Goal: Information Seeking & Learning: Learn about a topic

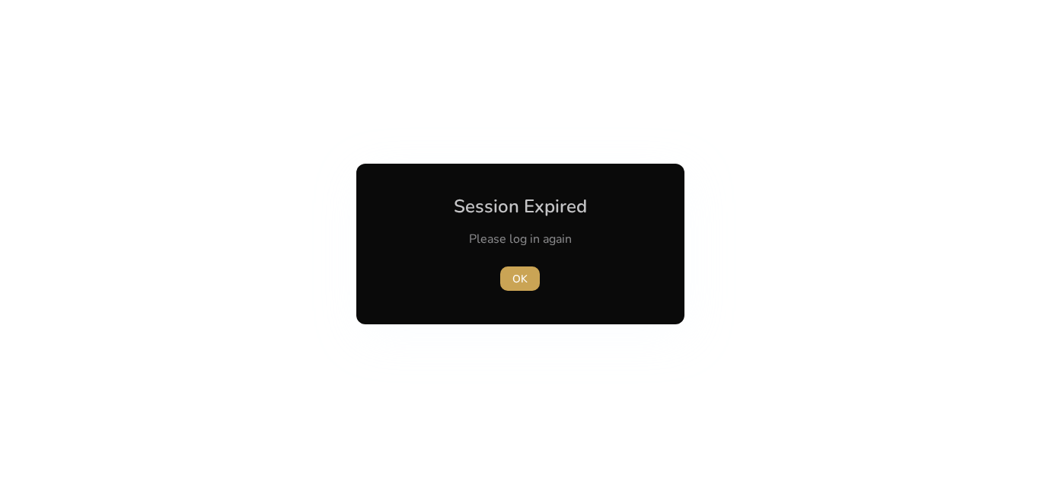
click at [524, 282] on span "OK" at bounding box center [519, 279] width 15 height 16
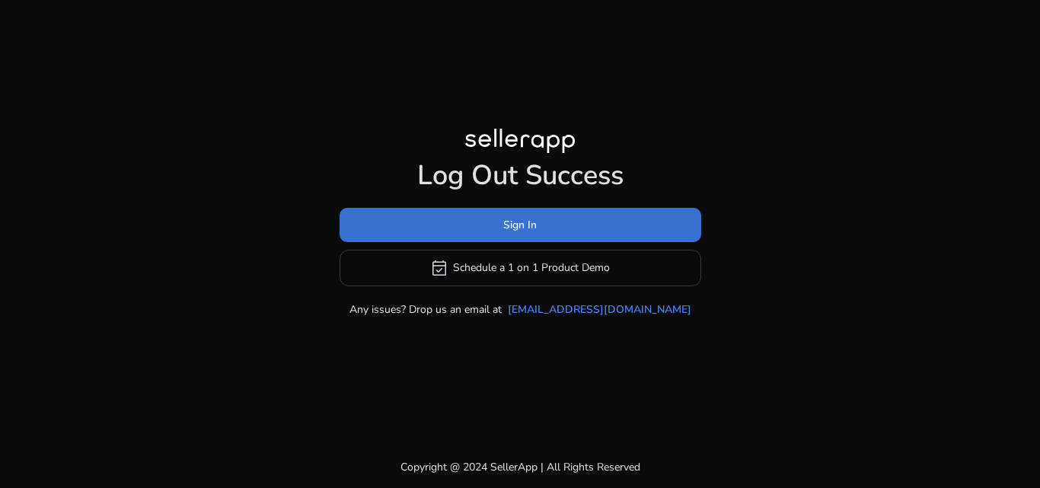
click at [533, 237] on span at bounding box center [521, 224] width 362 height 37
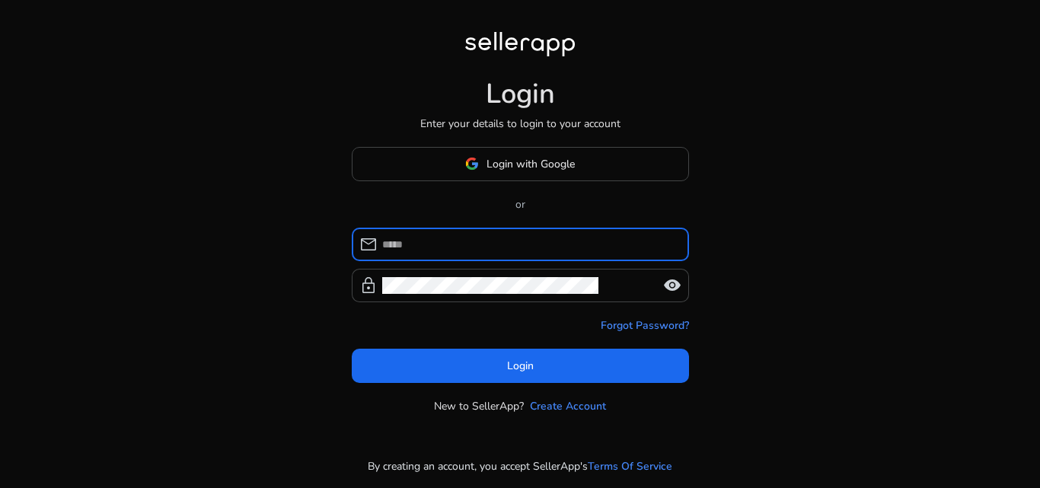
click at [506, 247] on input at bounding box center [529, 244] width 295 height 17
type input "**********"
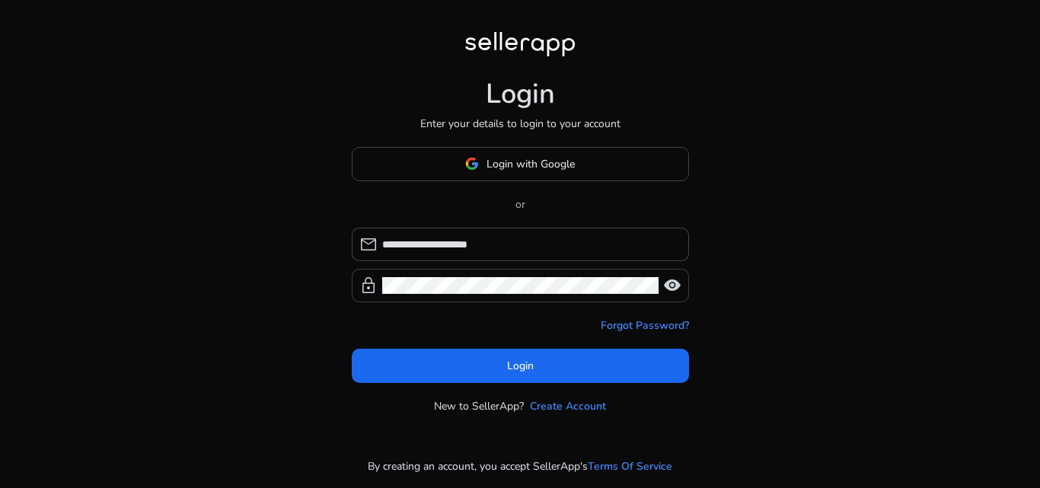
click at [670, 287] on span "visibility" at bounding box center [672, 285] width 18 height 18
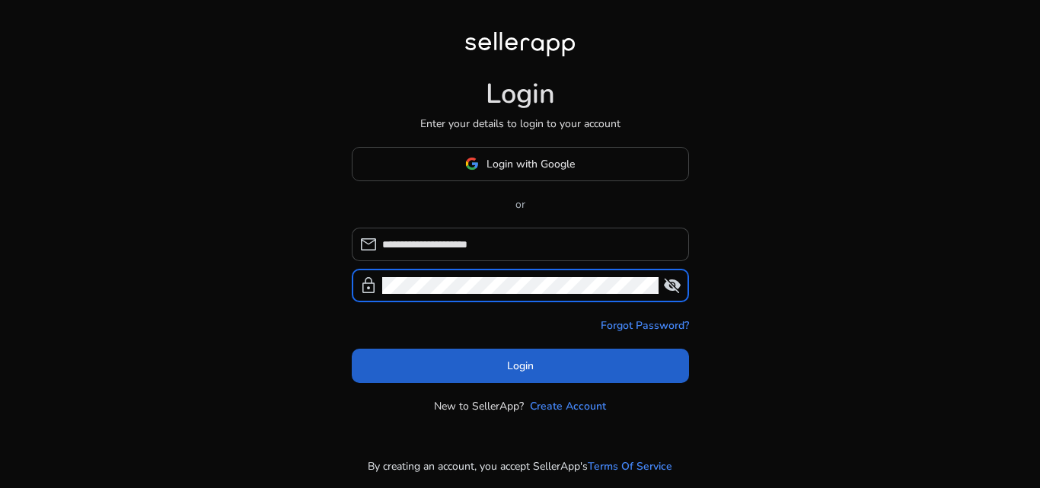
click at [501, 363] on span at bounding box center [520, 365] width 337 height 37
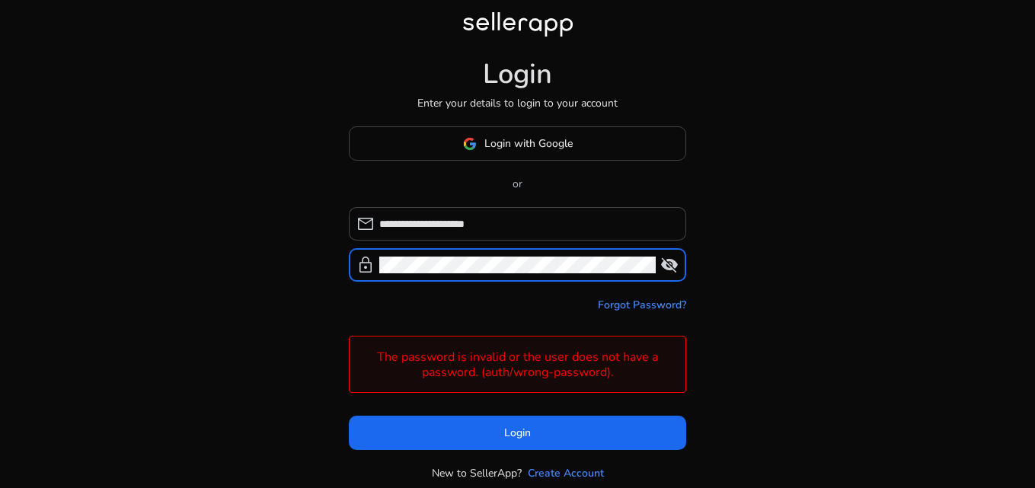
click at [348, 260] on div "**********" at bounding box center [517, 246] width 362 height 493
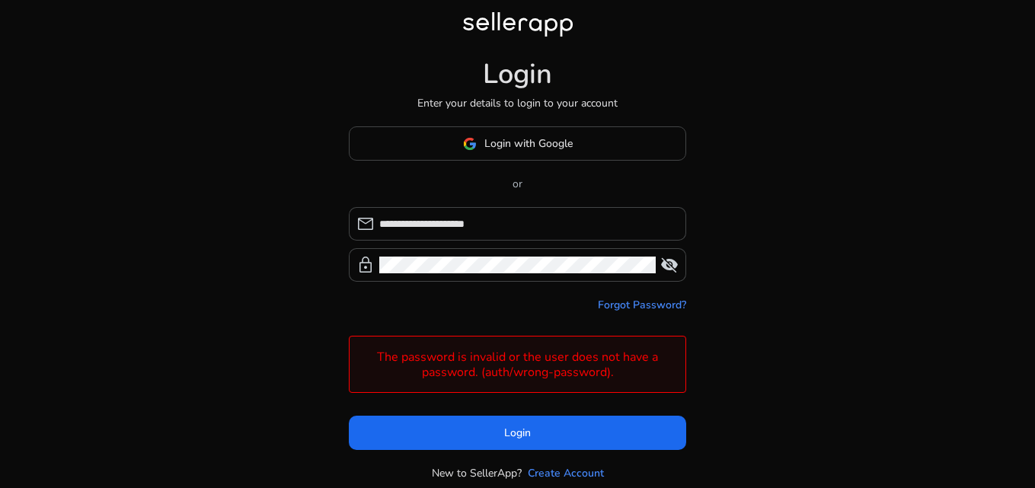
click at [346, 259] on div "**********" at bounding box center [517, 246] width 362 height 493
click at [655, 305] on link "Forgot Password?" at bounding box center [642, 305] width 88 height 16
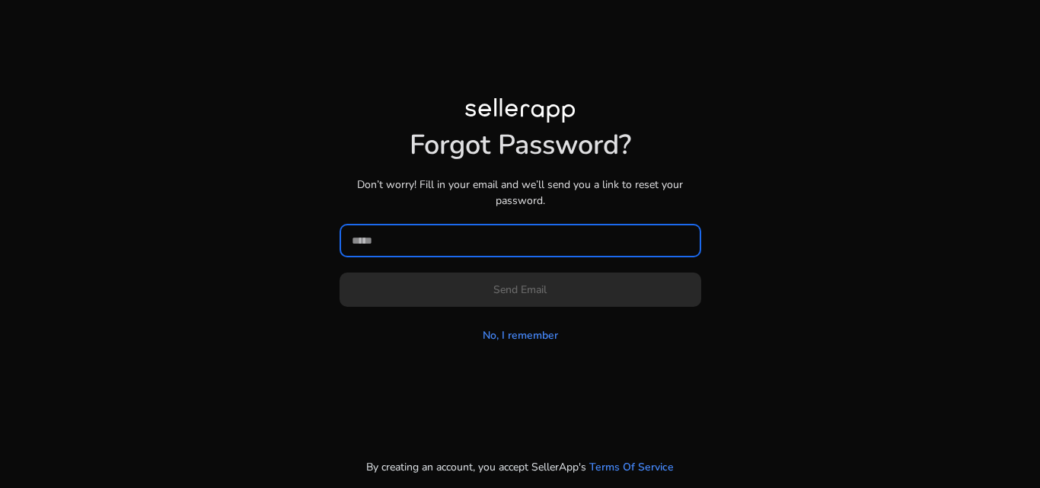
click at [458, 244] on input at bounding box center [520, 240] width 337 height 17
type input "*"
click at [458, 242] on input "*" at bounding box center [520, 240] width 337 height 17
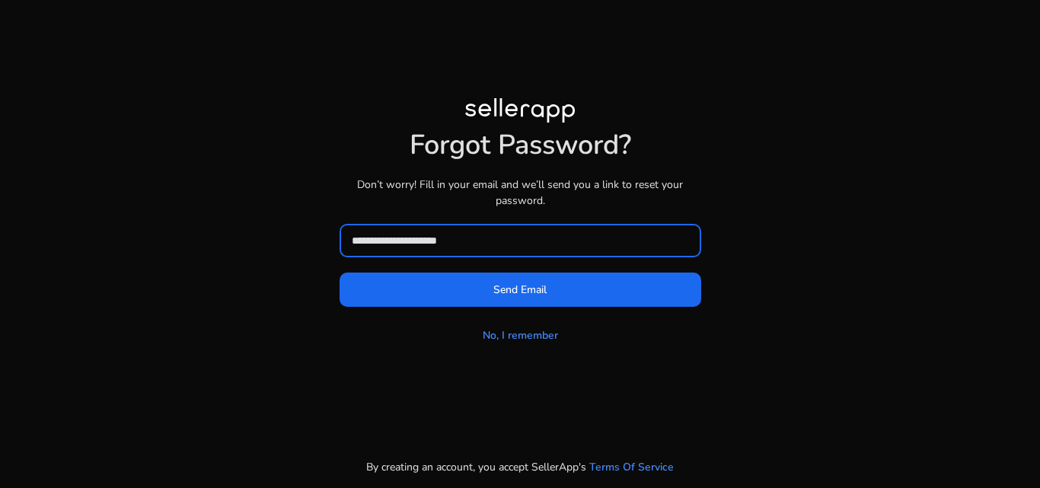
type input "**********"
click at [340, 273] on button "Send Email" at bounding box center [521, 290] width 362 height 34
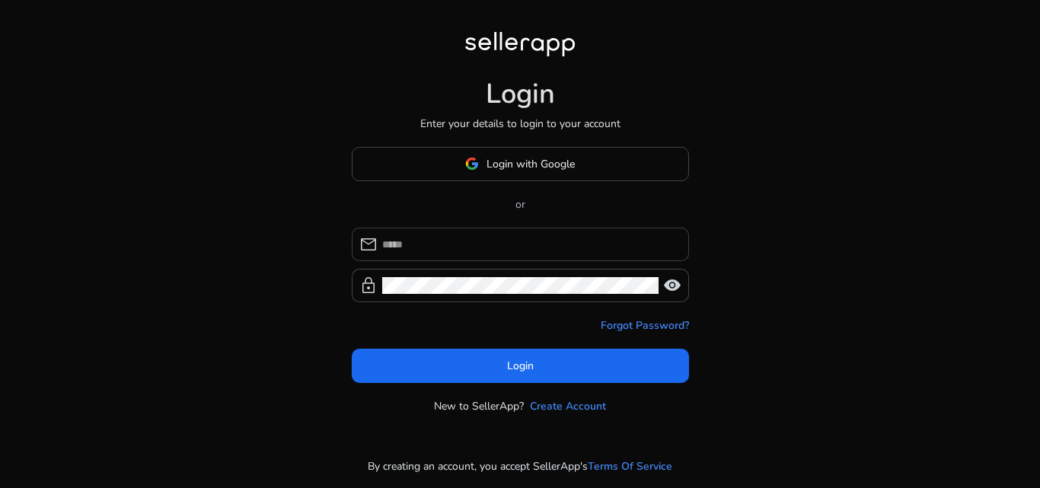
click at [483, 242] on input at bounding box center [529, 244] width 295 height 17
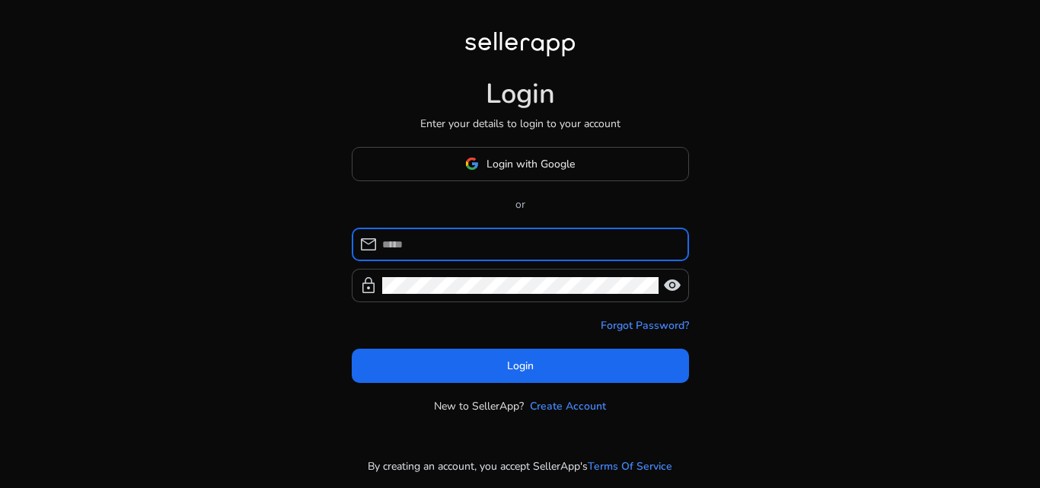
type input "**********"
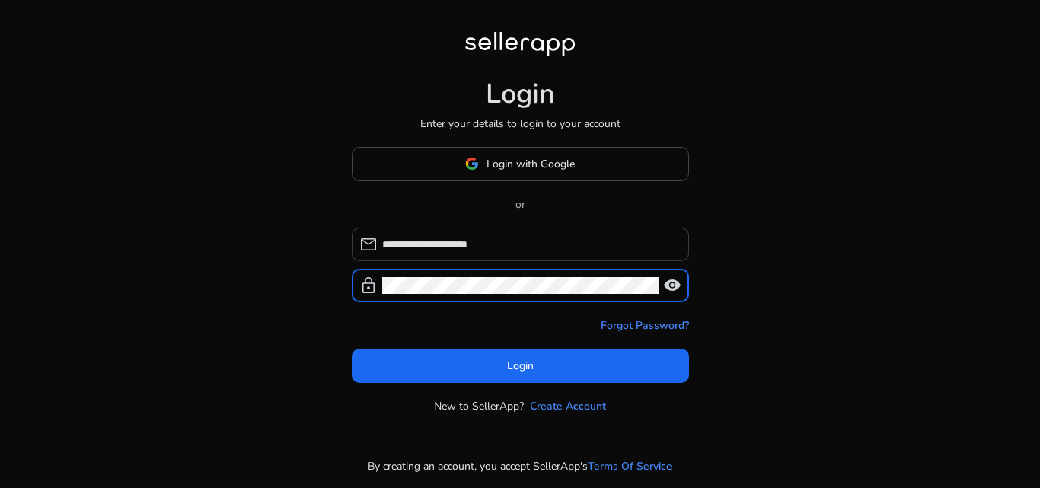
click button "Login" at bounding box center [520, 366] width 337 height 34
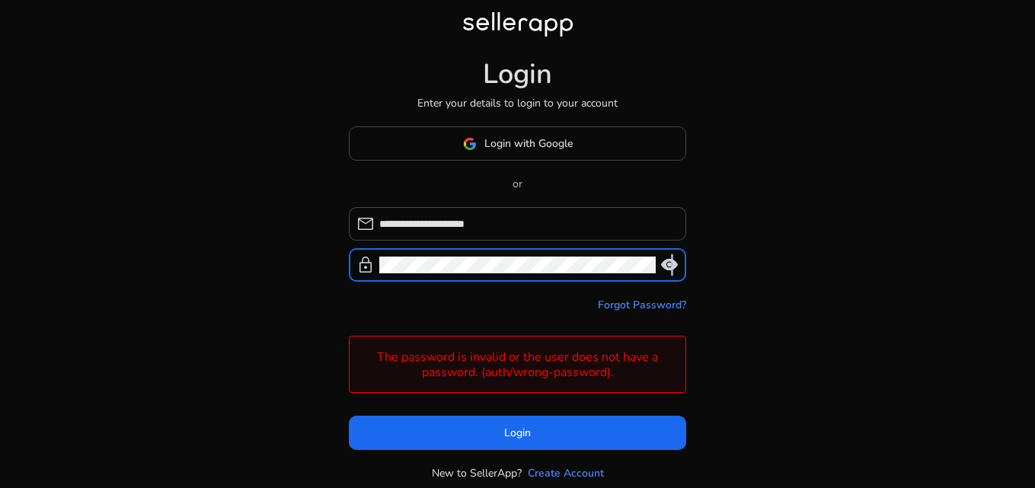
click at [671, 257] on span "visibility" at bounding box center [669, 265] width 18 height 18
click button "Login" at bounding box center [517, 433] width 337 height 34
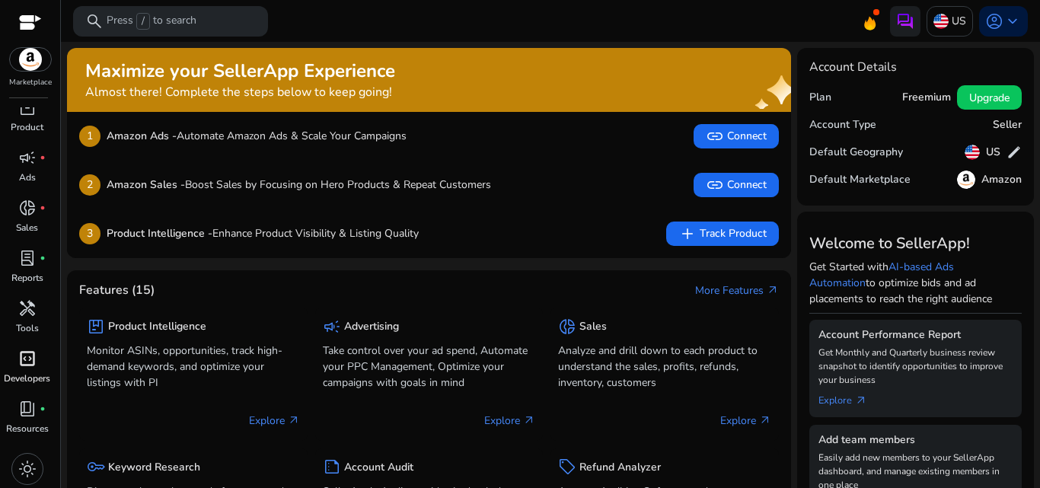
scroll to position [15, 0]
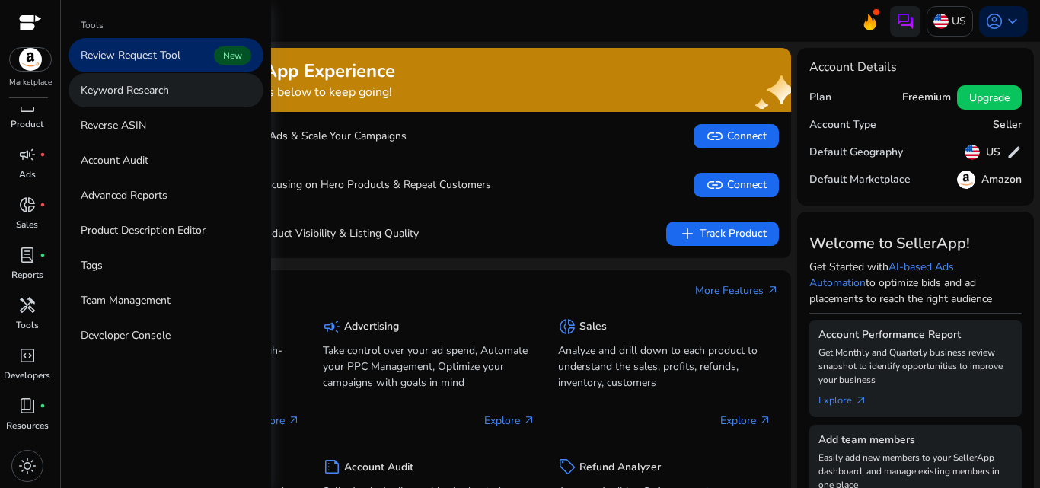
click at [132, 80] on link "Keyword Research" at bounding box center [166, 90] width 195 height 34
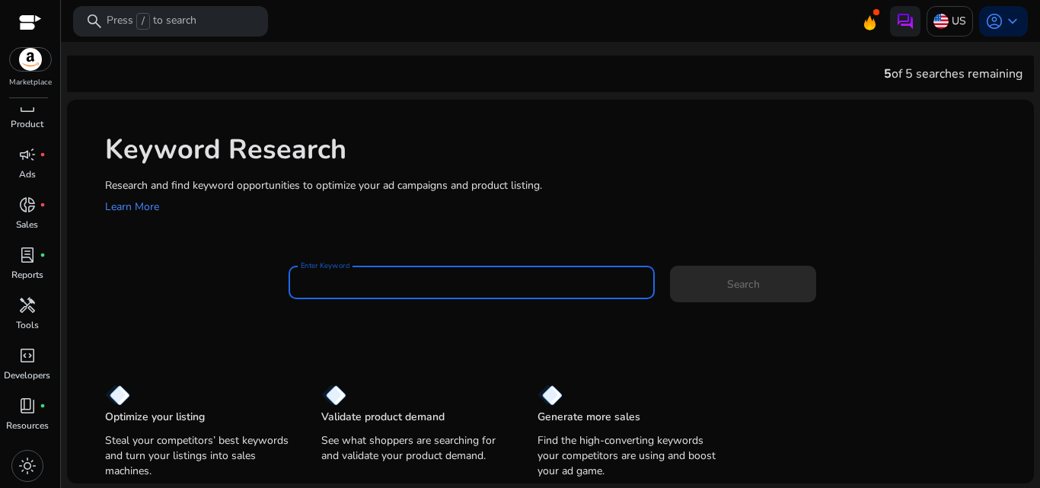
click at [380, 279] on input "Enter Keyword" at bounding box center [472, 282] width 343 height 17
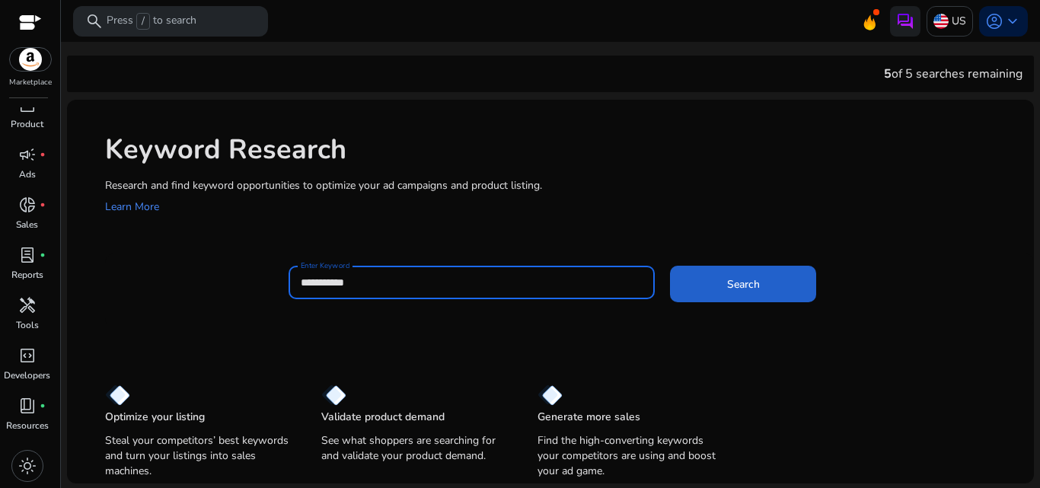
type input "**********"
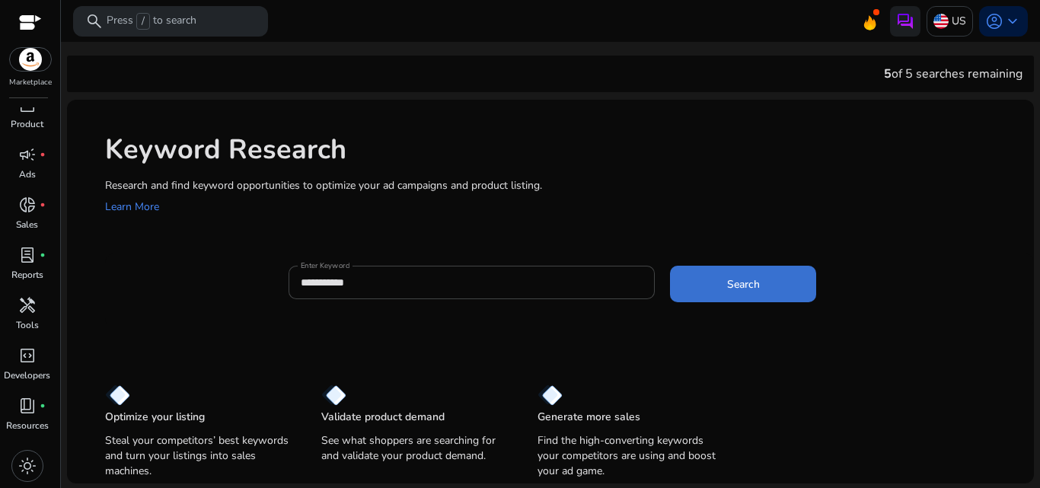
click at [716, 266] on span at bounding box center [743, 284] width 146 height 37
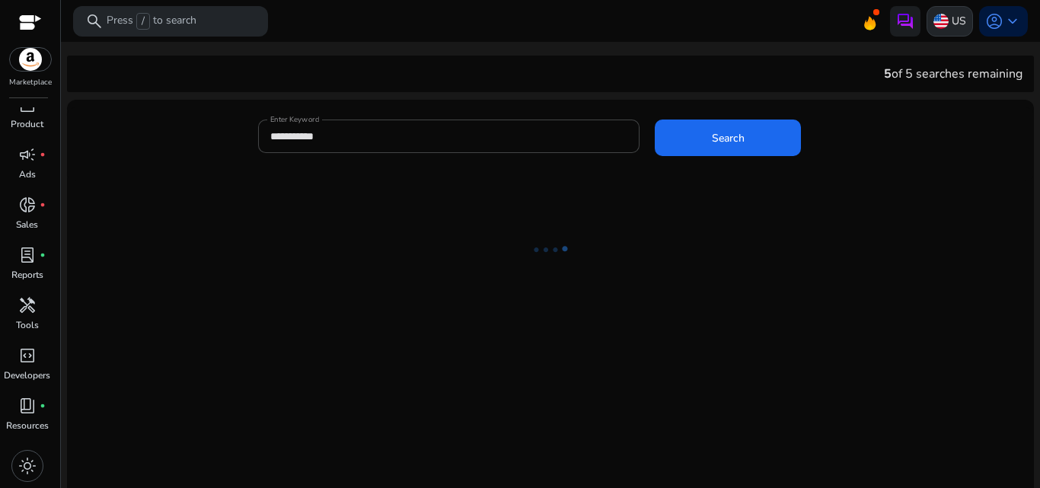
click at [954, 18] on p "US" at bounding box center [959, 21] width 14 height 27
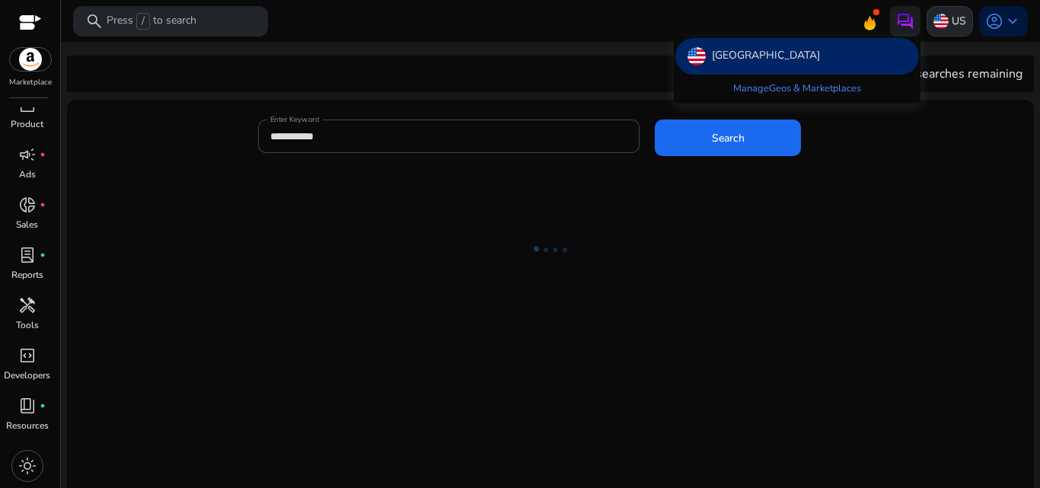
click at [954, 21] on div at bounding box center [520, 244] width 1040 height 488
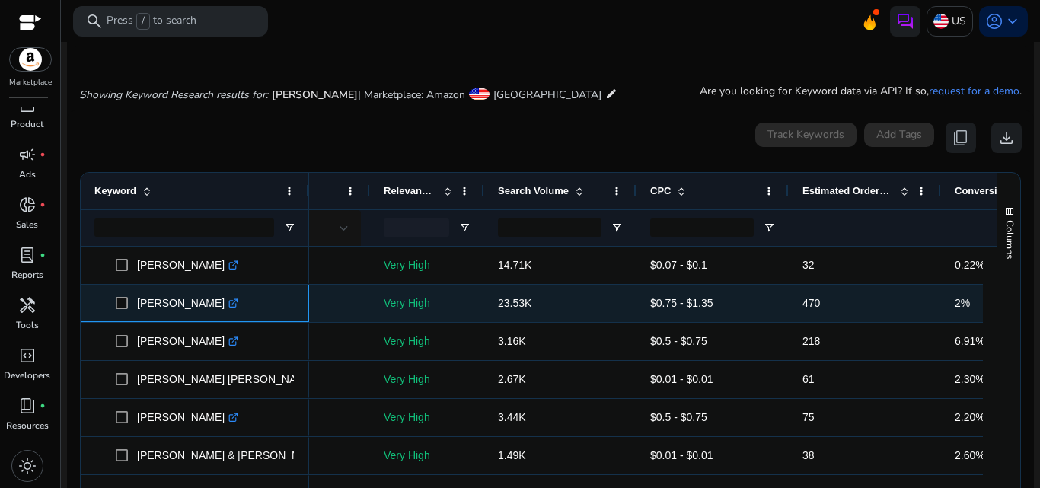
click at [228, 304] on icon ".st0{fill:#2c8af8}" at bounding box center [233, 303] width 10 height 10
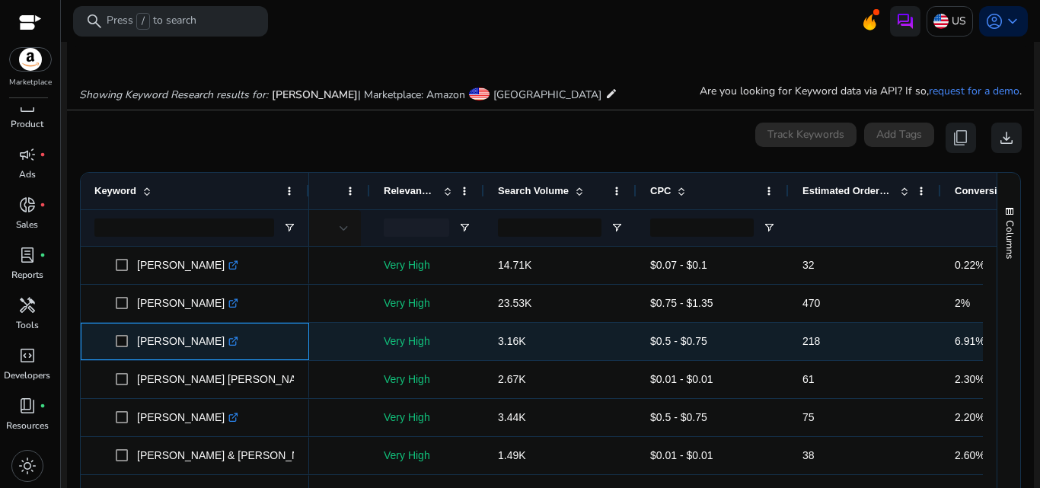
click at [228, 342] on icon ".st0{fill:#2c8af8}" at bounding box center [233, 341] width 10 height 10
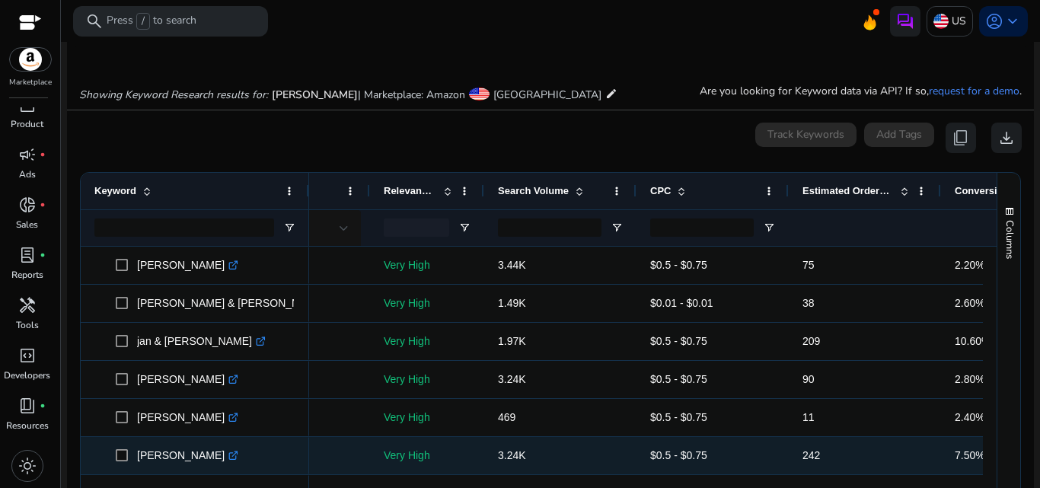
scroll to position [381, 0]
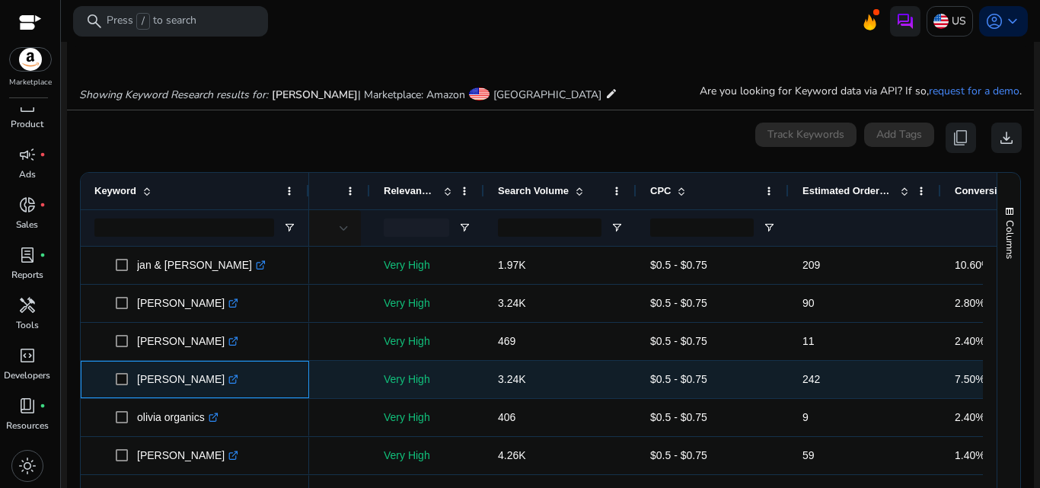
click at [229, 382] on icon at bounding box center [233, 380] width 8 height 8
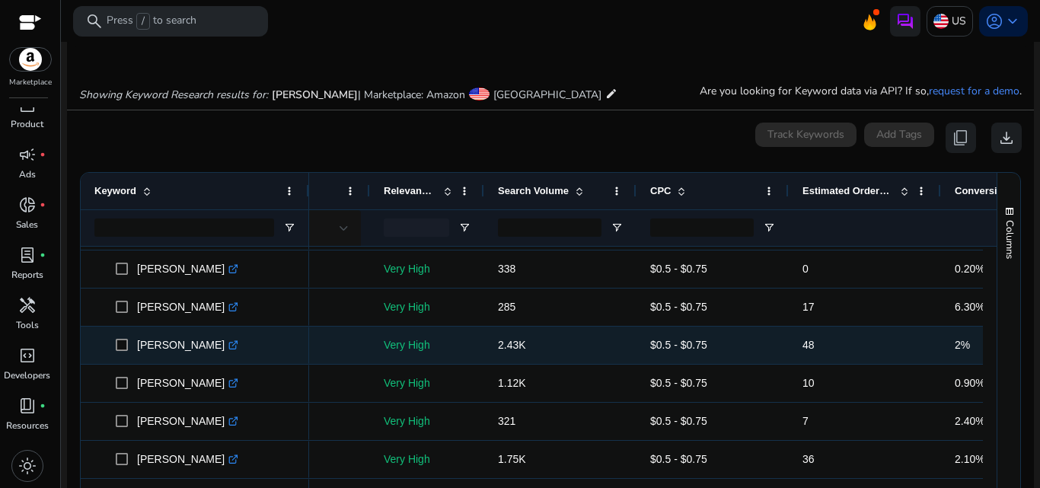
scroll to position [914, 0]
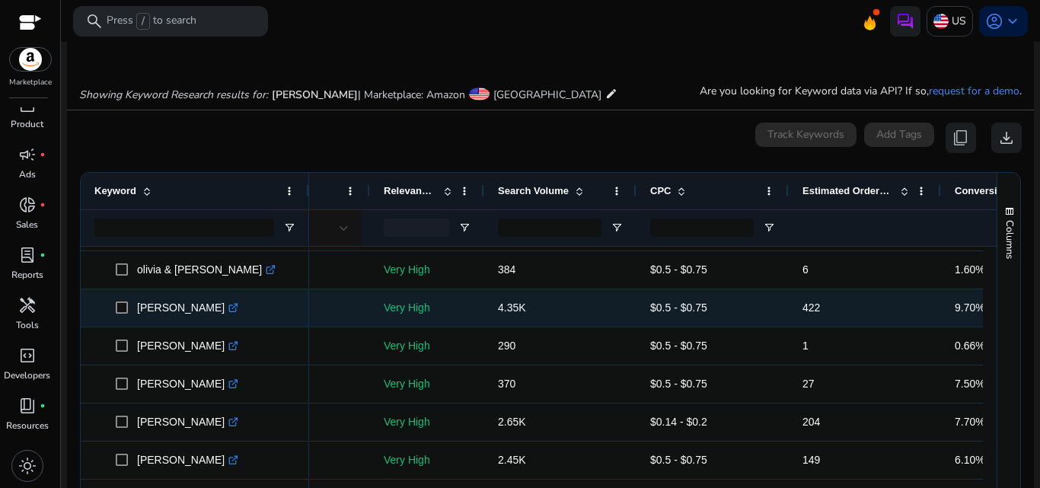
click at [198, 315] on p "[PERSON_NAME] .st0{fill:#2c8af8}" at bounding box center [187, 307] width 101 height 31
click at [228, 308] on icon ".st0{fill:#2c8af8}" at bounding box center [233, 308] width 10 height 10
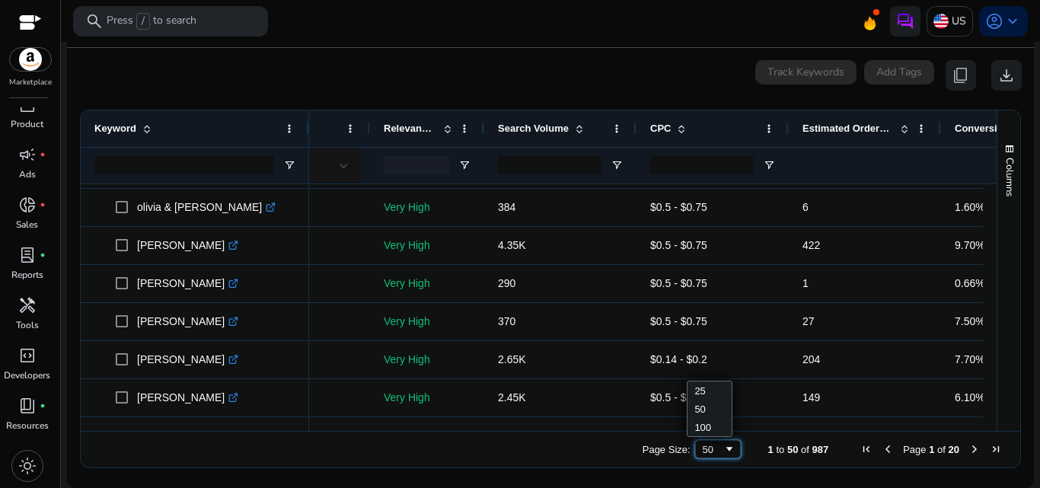
click at [723, 450] on span "Page Size" at bounding box center [729, 449] width 12 height 12
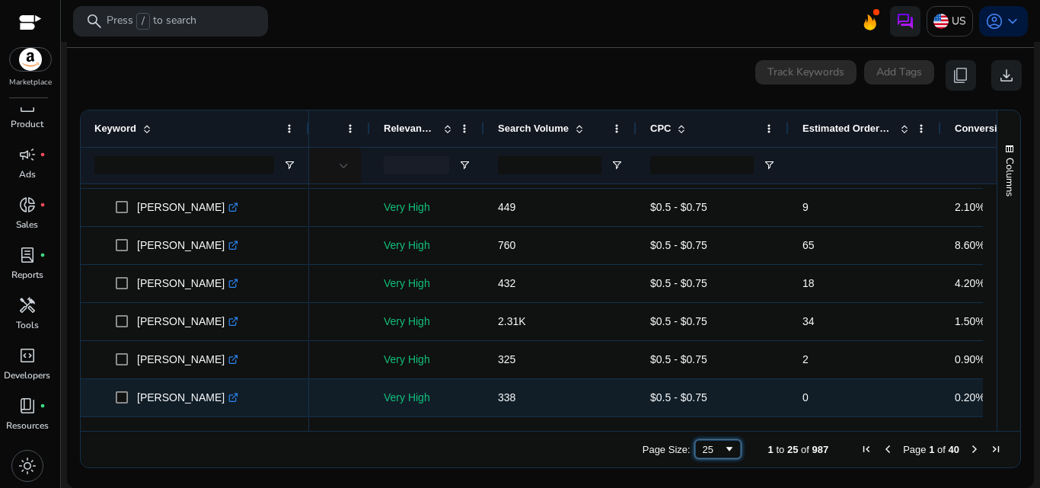
scroll to position [719, 0]
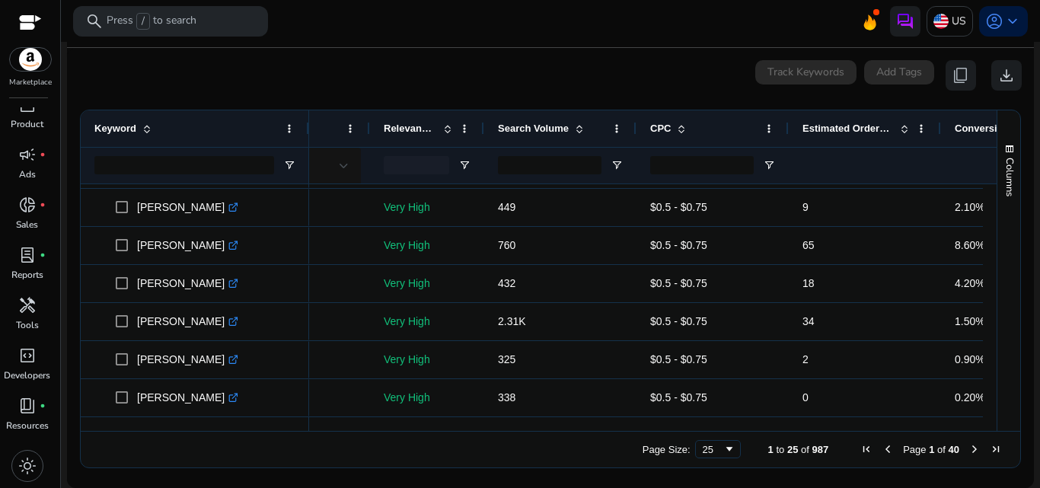
drag, startPoint x: 558, startPoint y: 420, endPoint x: 606, endPoint y: 419, distance: 48.0
click at [576, 419] on div at bounding box center [581, 424] width 1024 height 14
drag, startPoint x: 606, startPoint y: 419, endPoint x: 693, endPoint y: 419, distance: 86.8
click at [695, 419] on div at bounding box center [581, 424] width 1024 height 14
drag, startPoint x: 445, startPoint y: 423, endPoint x: 682, endPoint y: 423, distance: 236.8
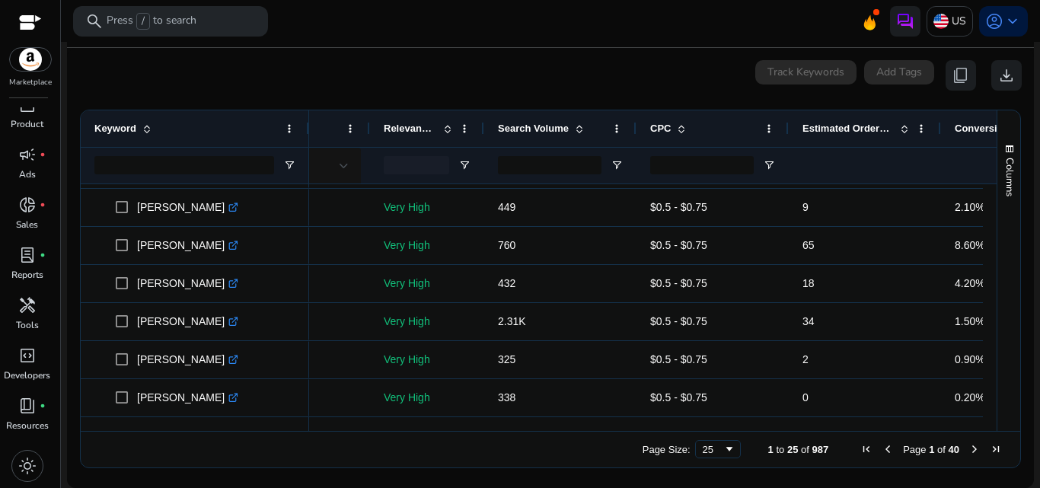
click at [674, 423] on div at bounding box center [581, 424] width 1024 height 14
drag, startPoint x: 682, startPoint y: 423, endPoint x: 794, endPoint y: 392, distance: 116.0
click at [703, 423] on div at bounding box center [581, 424] width 1024 height 14
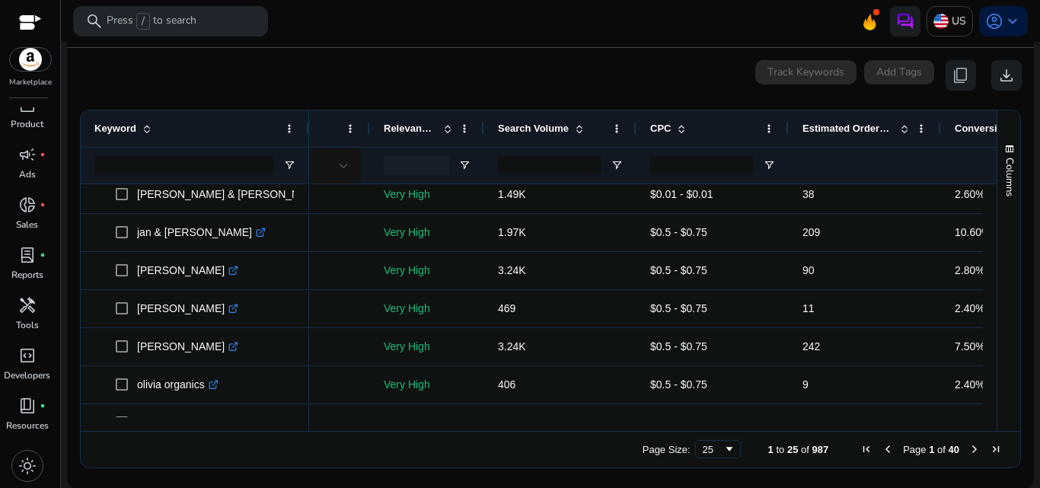
scroll to position [338, 0]
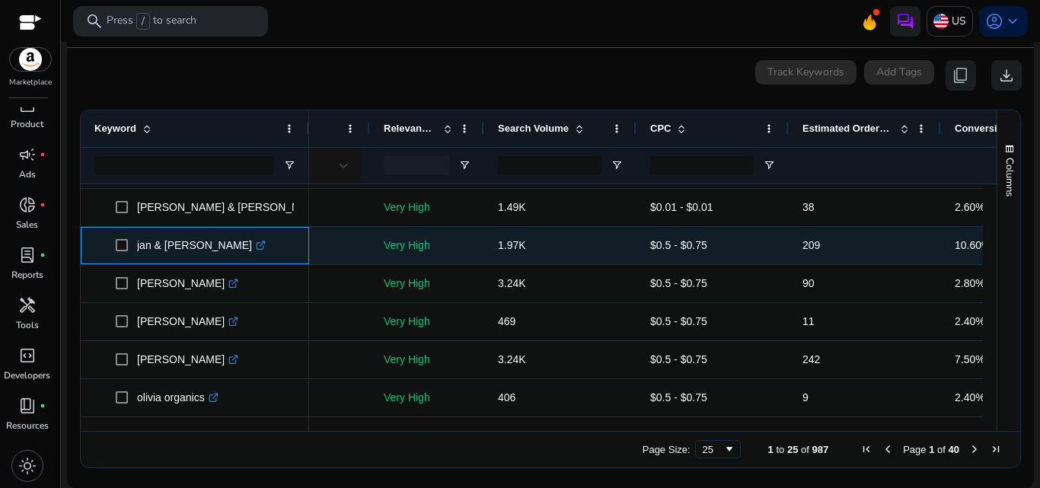
click at [256, 244] on icon ".st0{fill:#2c8af8}" at bounding box center [261, 246] width 10 height 10
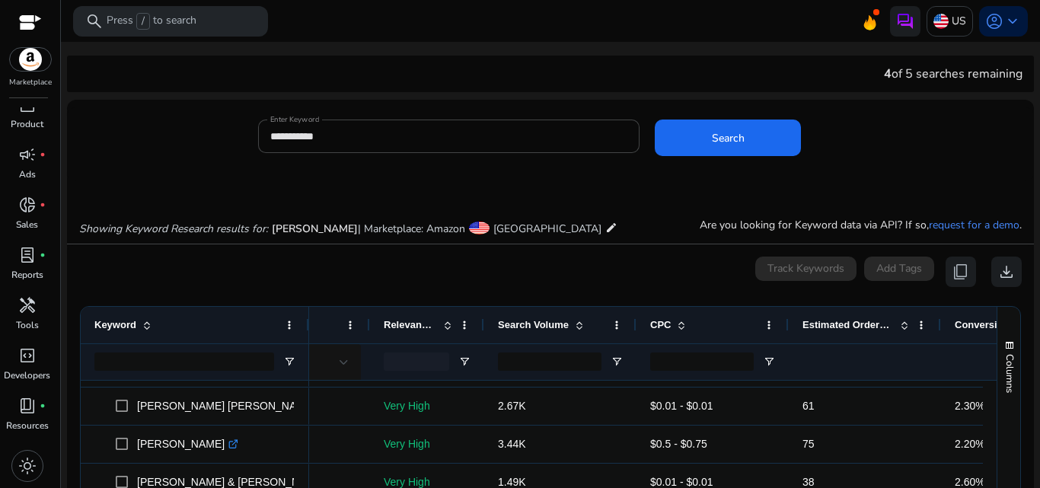
scroll to position [381, 0]
